Goal: Navigation & Orientation: Find specific page/section

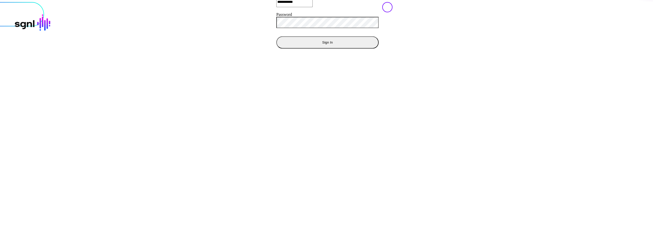
drag, startPoint x: 291, startPoint y: 120, endPoint x: 281, endPoint y: 125, distance: 11.5
click at [291, 59] on div "**********" at bounding box center [327, 1] width 661 height 113
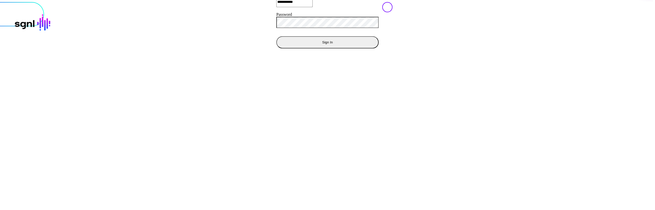
click at [276, 48] on button "Sign In" at bounding box center [327, 42] width 102 height 12
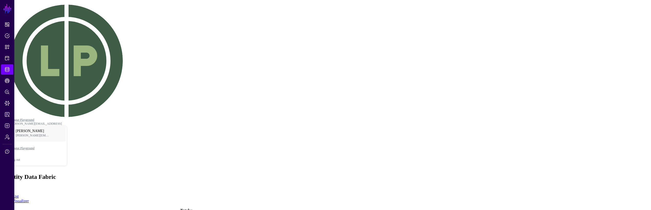
click at [29, 199] on link "Visualizer" at bounding box center [20, 201] width 17 height 4
